Goal: Navigation & Orientation: Find specific page/section

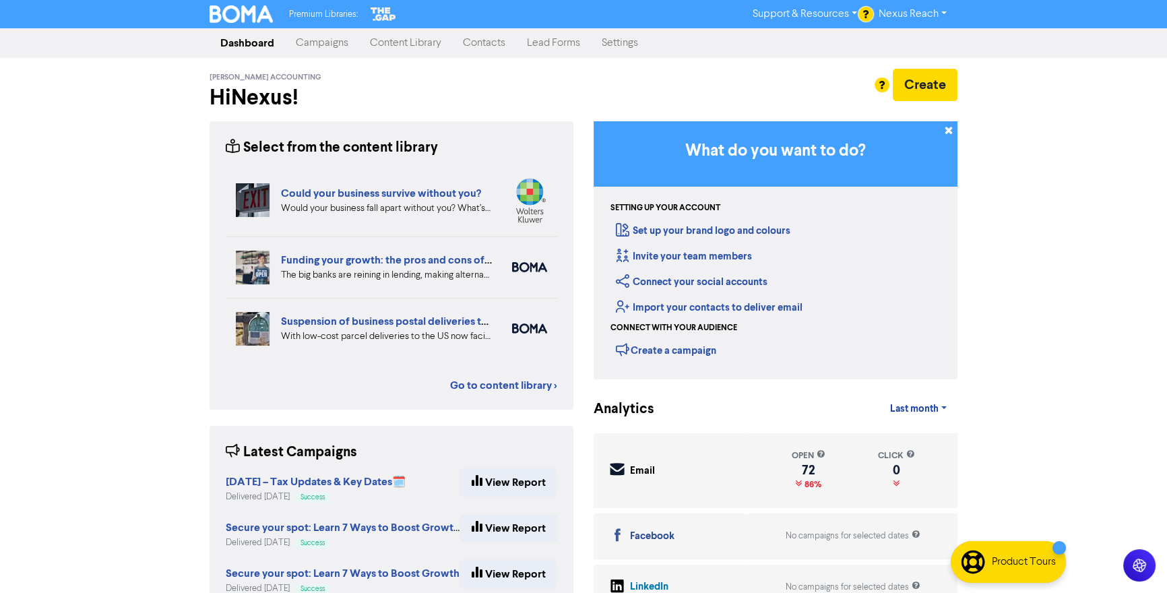
click at [327, 42] on link "Campaigns" at bounding box center [322, 43] width 74 height 27
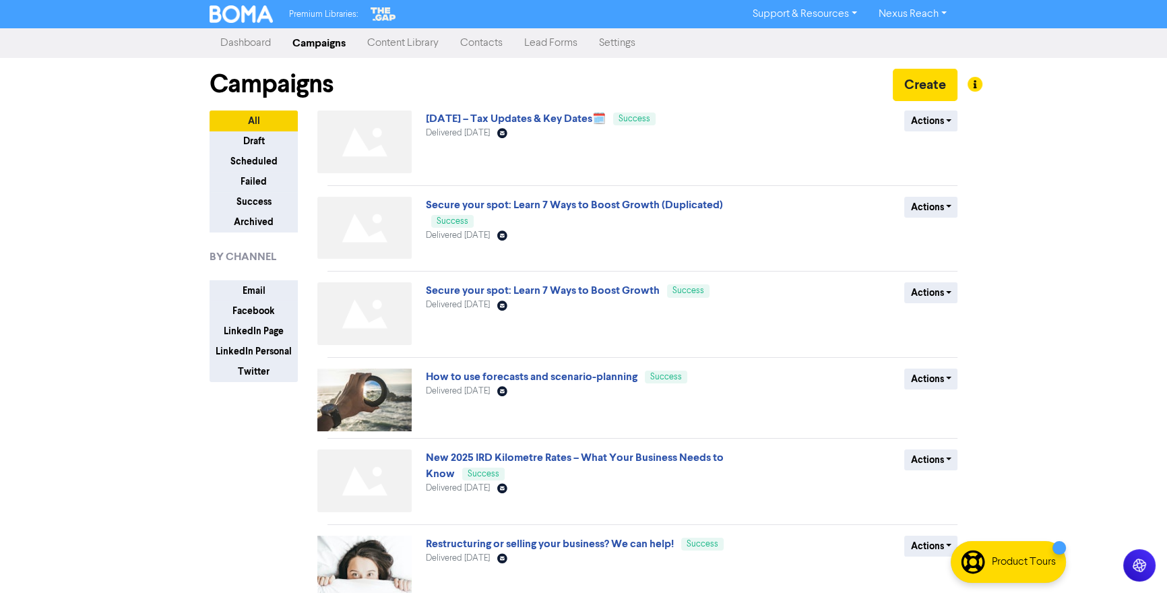
click at [427, 42] on link "Content Library" at bounding box center [402, 43] width 93 height 27
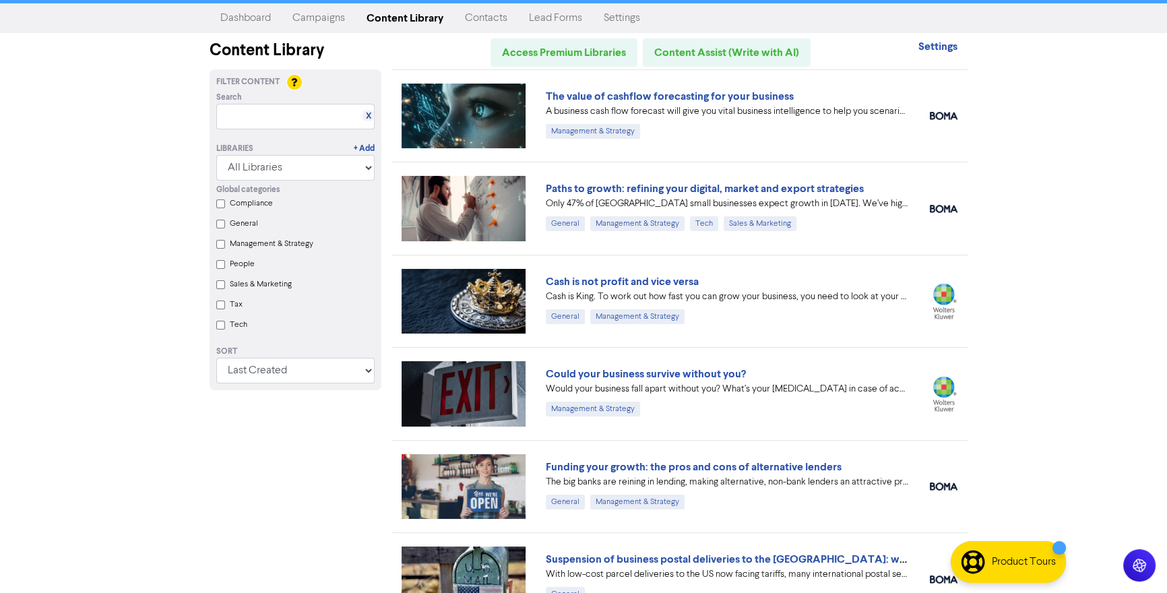
scroll to position [27, 0]
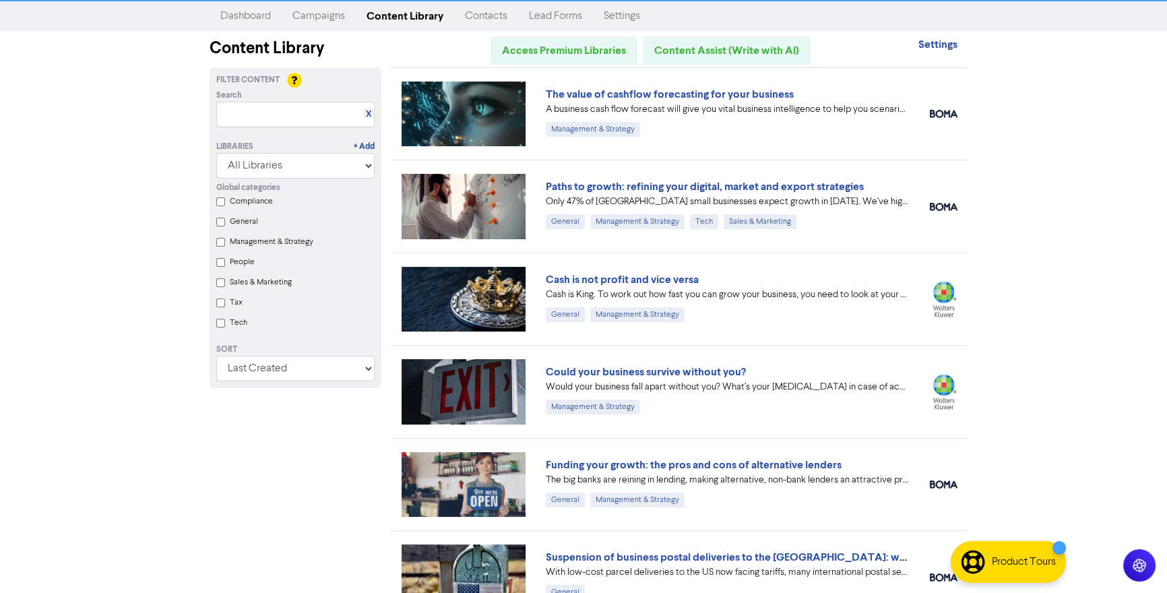
click at [1036, 225] on div "Premium Libraries: Support & Resources Video Tutorials FAQ & Guides Marketing E…" at bounding box center [583, 269] width 1167 height 593
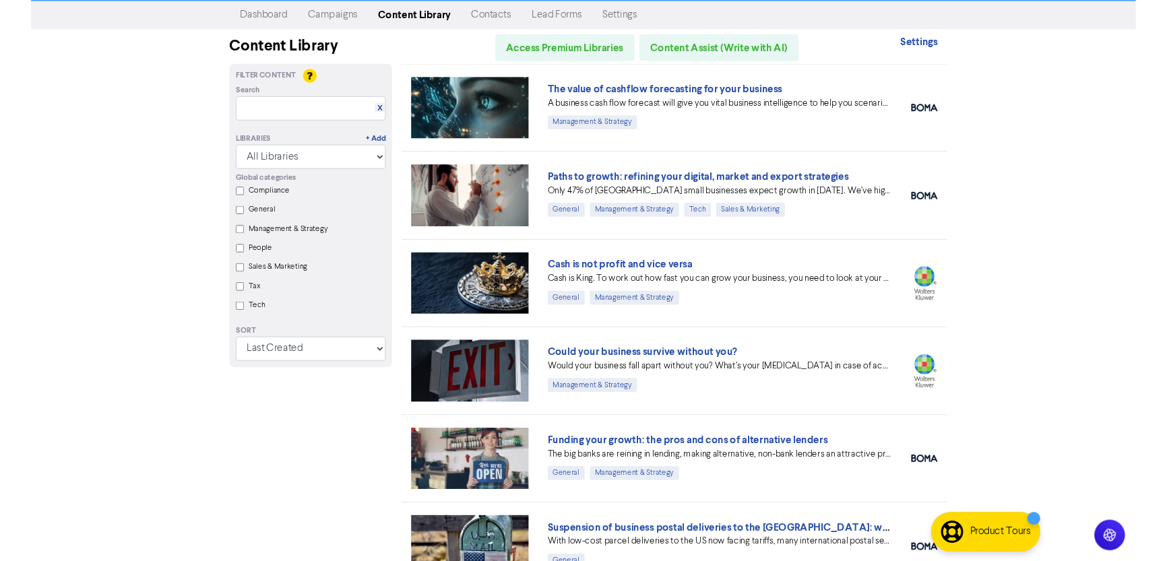
scroll to position [0, 0]
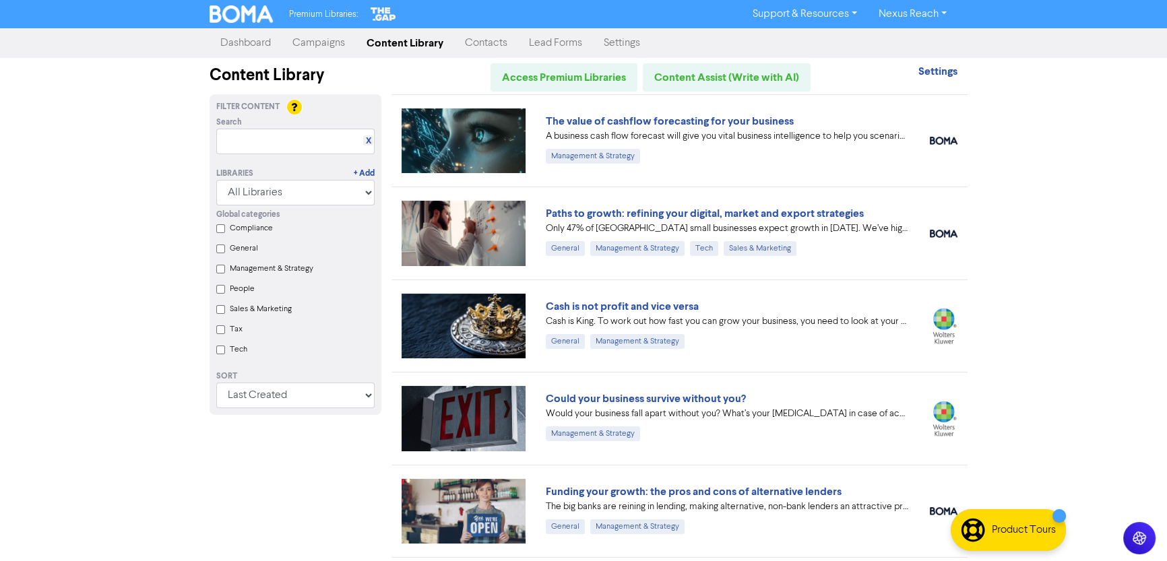
click at [311, 42] on link "Campaigns" at bounding box center [319, 43] width 74 height 27
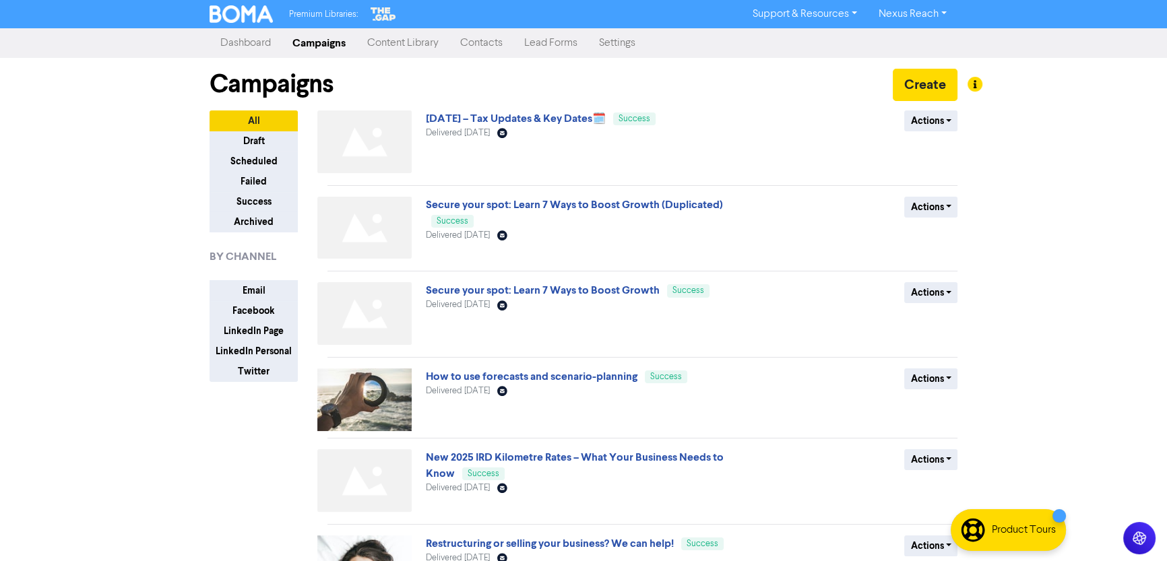
click at [363, 147] on img at bounding box center [364, 142] width 94 height 63
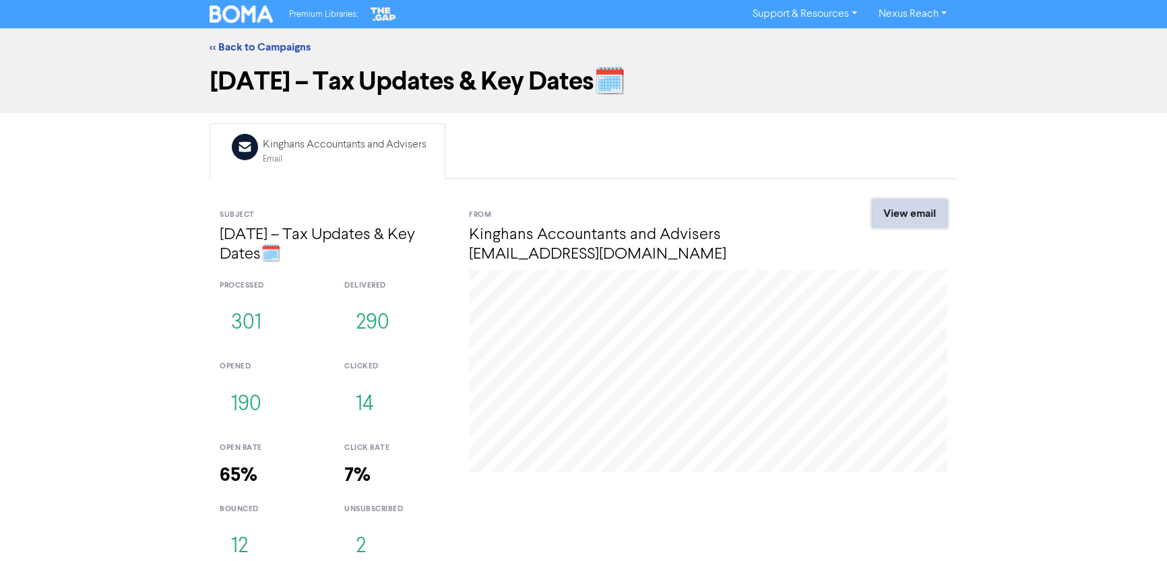
click at [910, 219] on link "View email" at bounding box center [909, 213] width 75 height 28
click at [254, 13] on img at bounding box center [241, 14] width 63 height 18
